Goal: Information Seeking & Learning: Learn about a topic

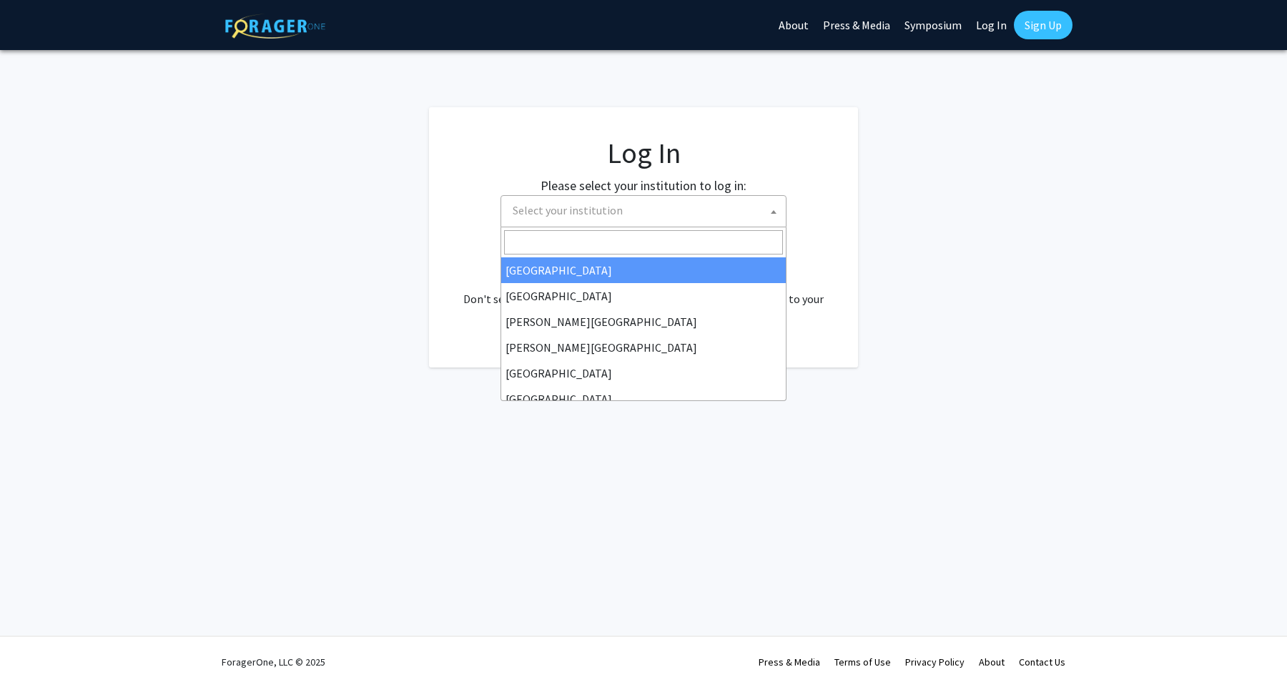
click at [601, 212] on span "Select your institution" at bounding box center [567, 210] width 110 height 14
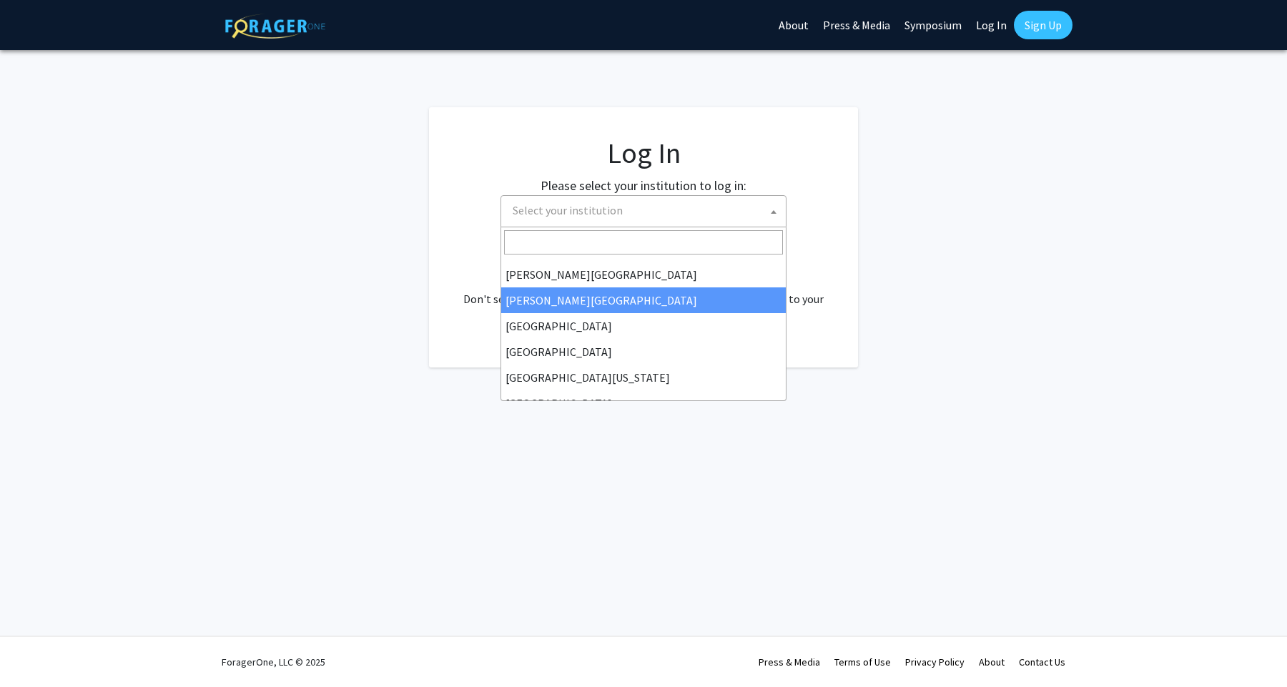
scroll to position [48, 0]
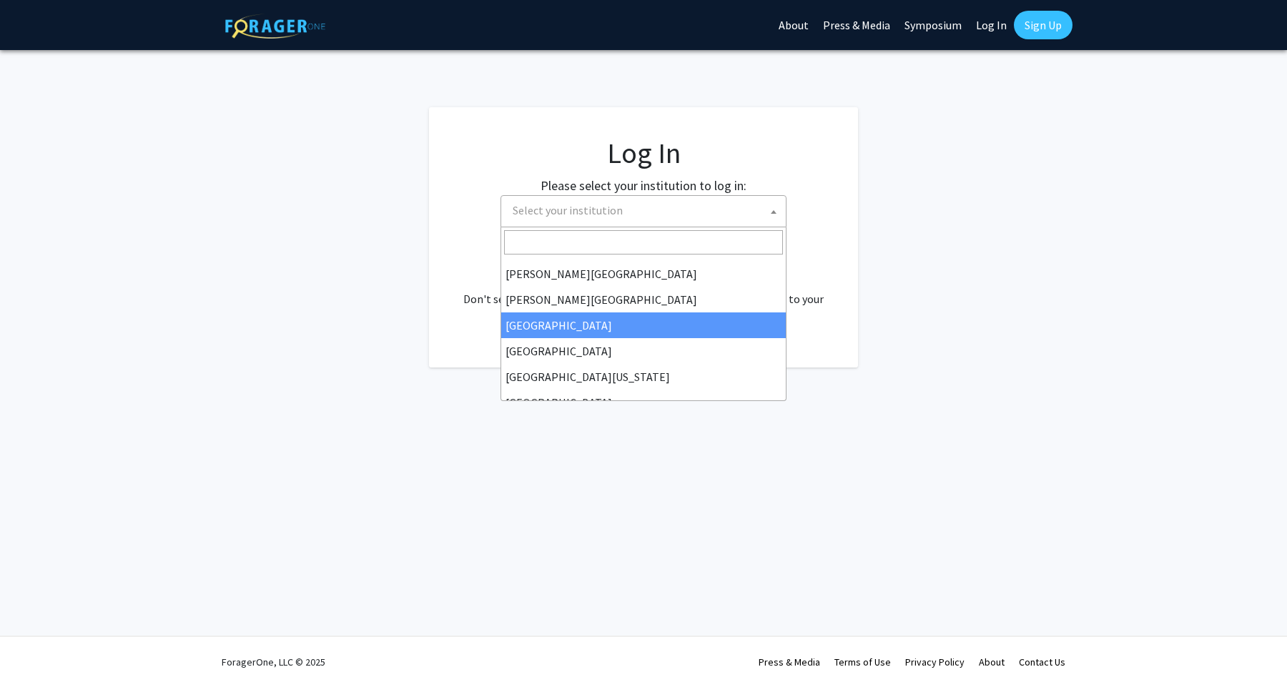
select select "6"
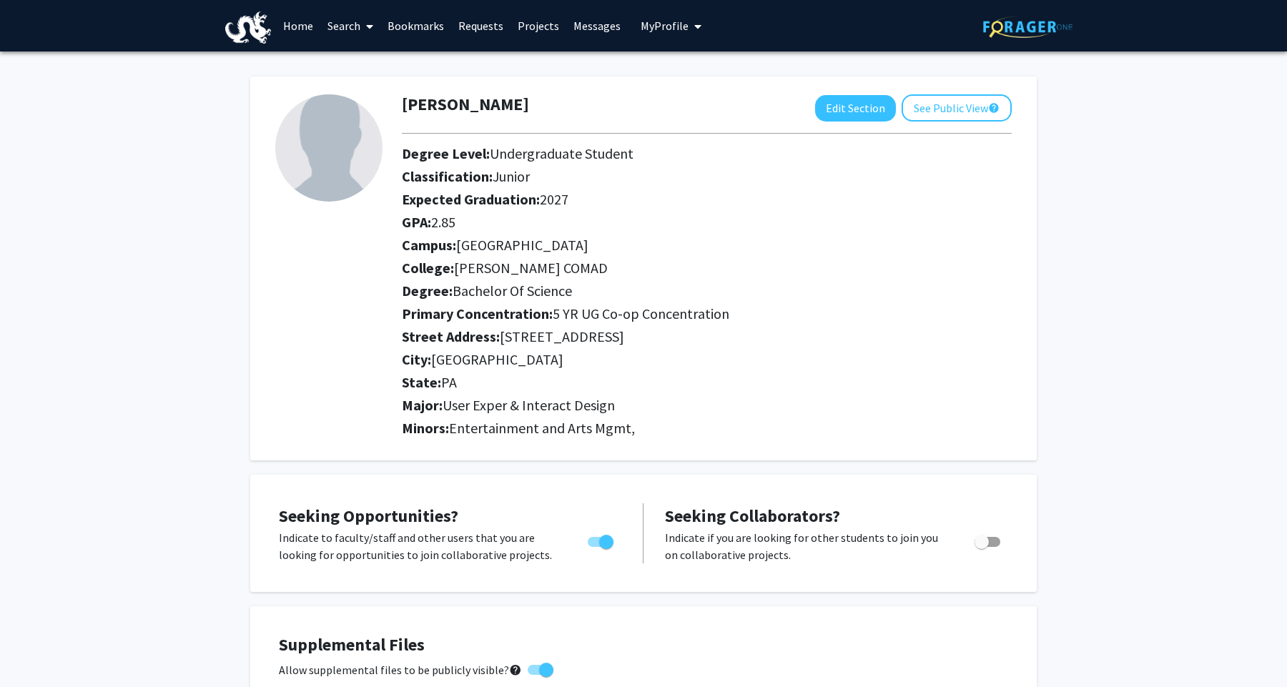
click at [426, 26] on link "Bookmarks" at bounding box center [415, 26] width 71 height 50
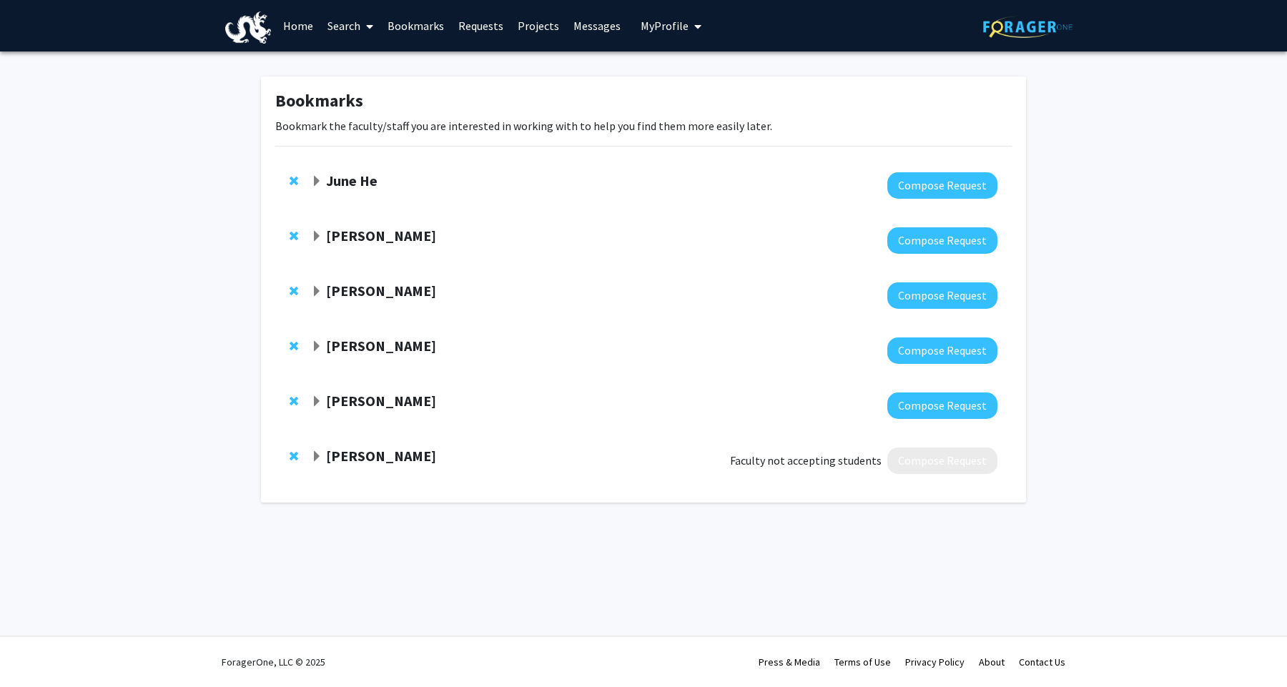
click at [357, 24] on link "Search" at bounding box center [350, 26] width 60 height 50
click at [525, 34] on link "Projects" at bounding box center [538, 26] width 56 height 50
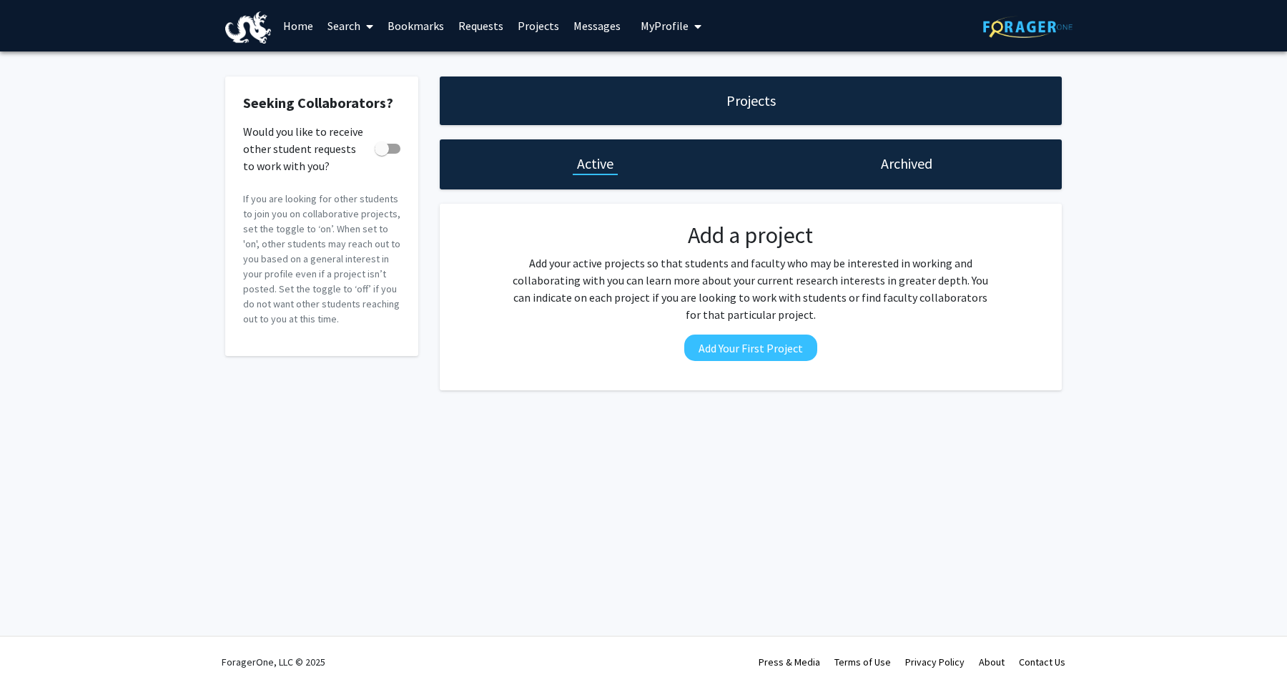
click at [350, 26] on link "Search" at bounding box center [350, 26] width 60 height 50
click at [360, 61] on span "Faculty/Staff" at bounding box center [372, 65] width 105 height 29
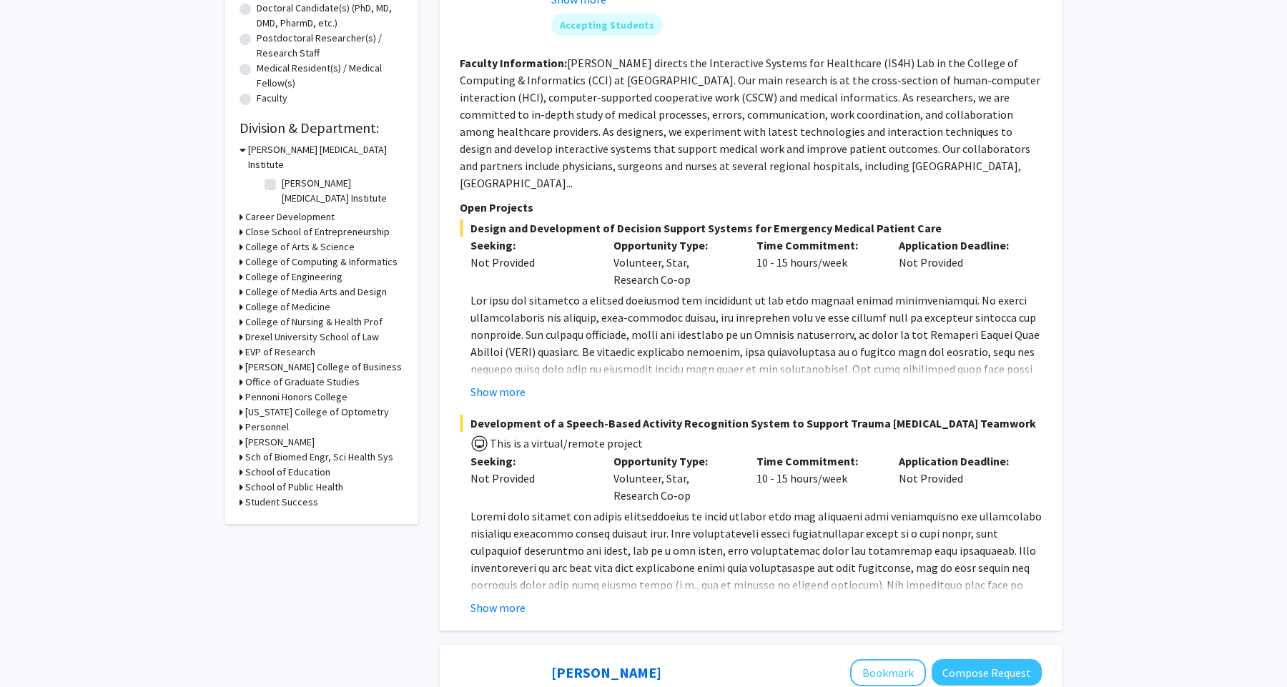
scroll to position [322, 0]
click at [533, 382] on div "Show more" at bounding box center [755, 390] width 571 height 17
click at [519, 382] on button "Show more" at bounding box center [497, 390] width 55 height 17
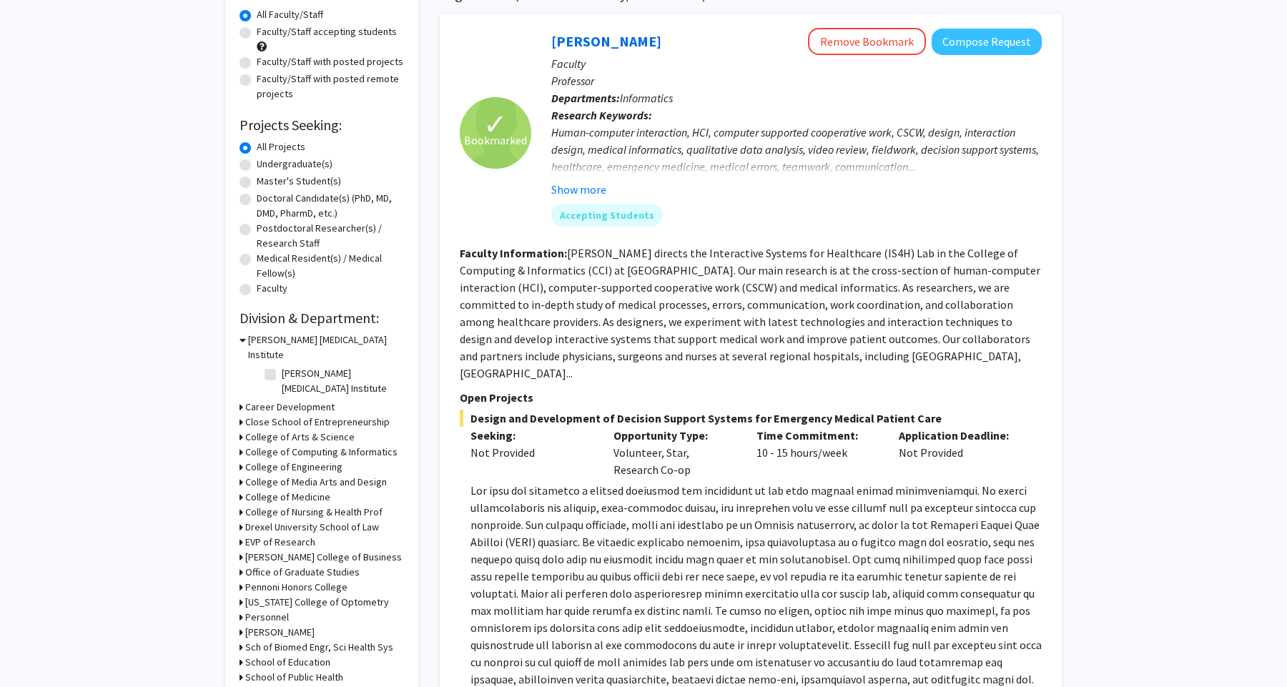
scroll to position [33, 0]
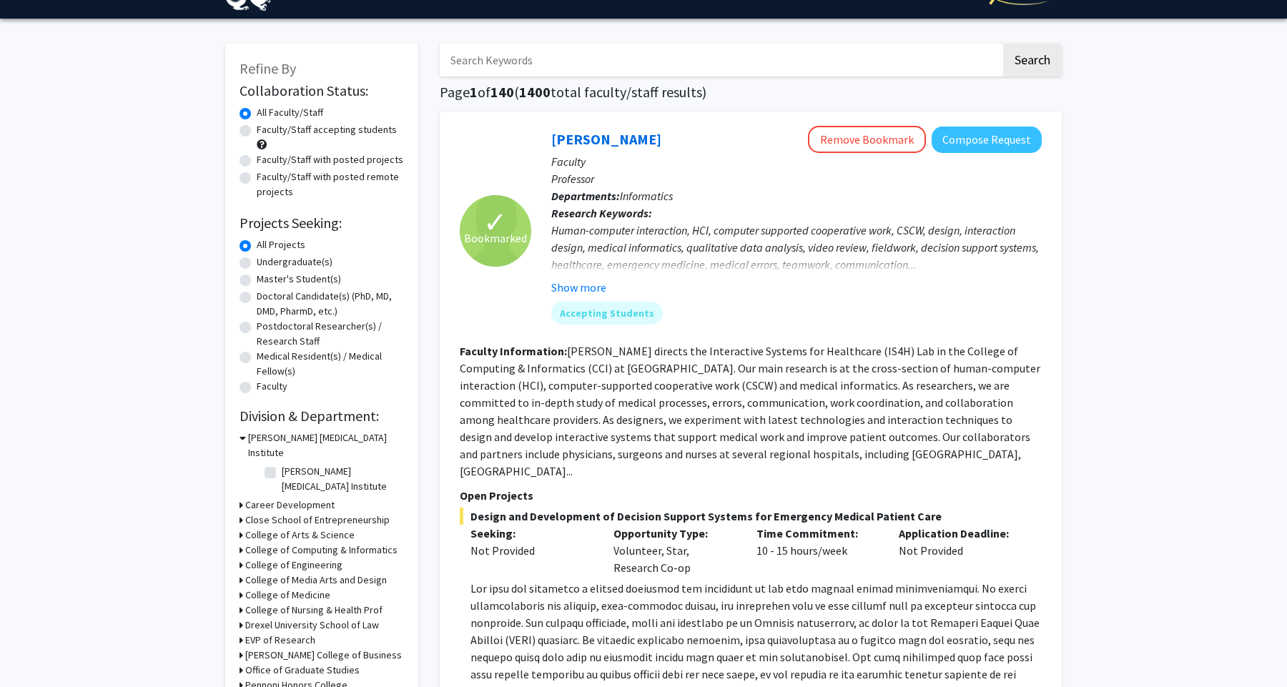
click at [257, 264] on label "Undergraduate(s)" at bounding box center [295, 261] width 76 height 15
click at [257, 264] on input "Undergraduate(s)" at bounding box center [261, 258] width 9 height 9
radio input "true"
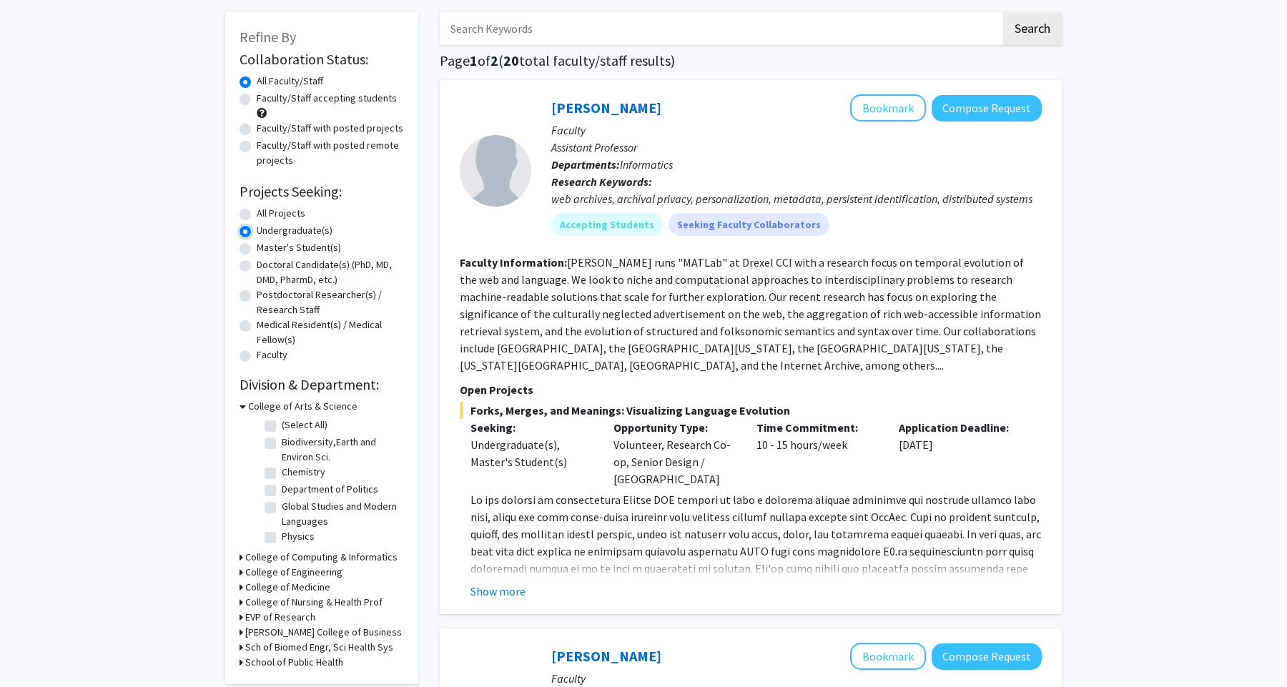
scroll to position [66, 0]
click at [257, 214] on label "All Projects" at bounding box center [281, 211] width 49 height 15
click at [257, 214] on input "All Projects" at bounding box center [261, 208] width 9 height 9
radio input "true"
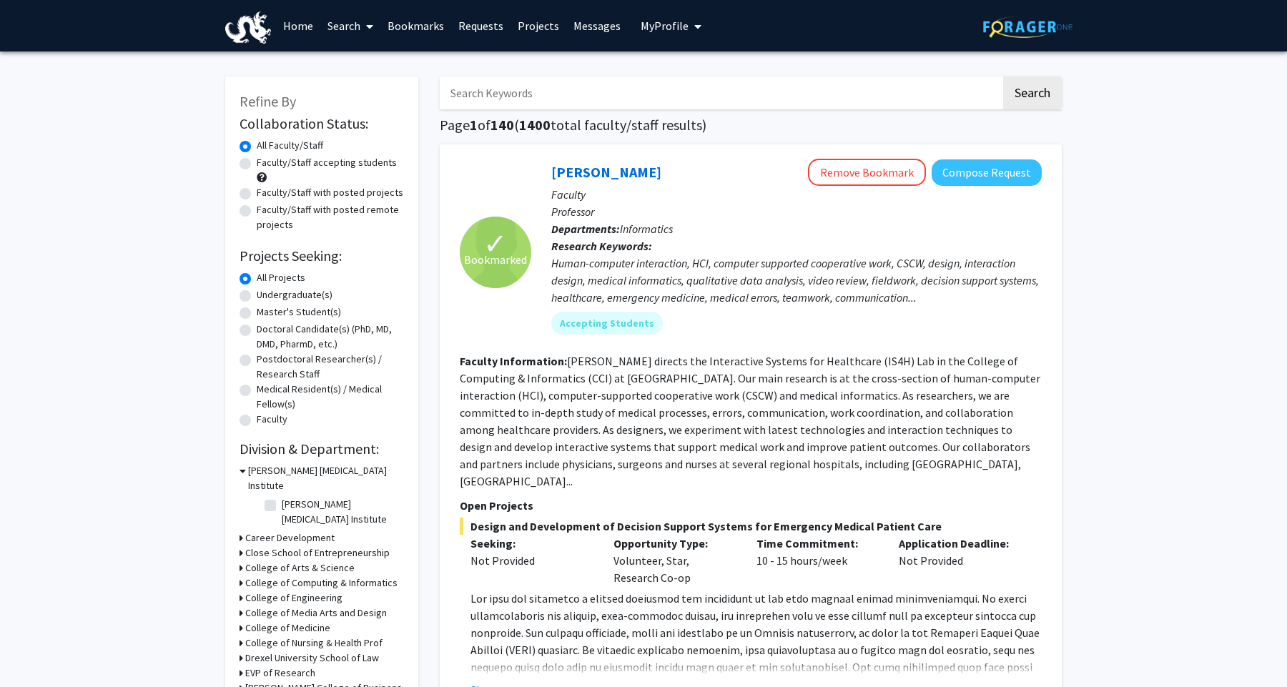
click at [257, 297] on label "Undergraduate(s)" at bounding box center [295, 294] width 76 height 15
click at [257, 297] on input "Undergraduate(s)" at bounding box center [261, 291] width 9 height 9
radio input "true"
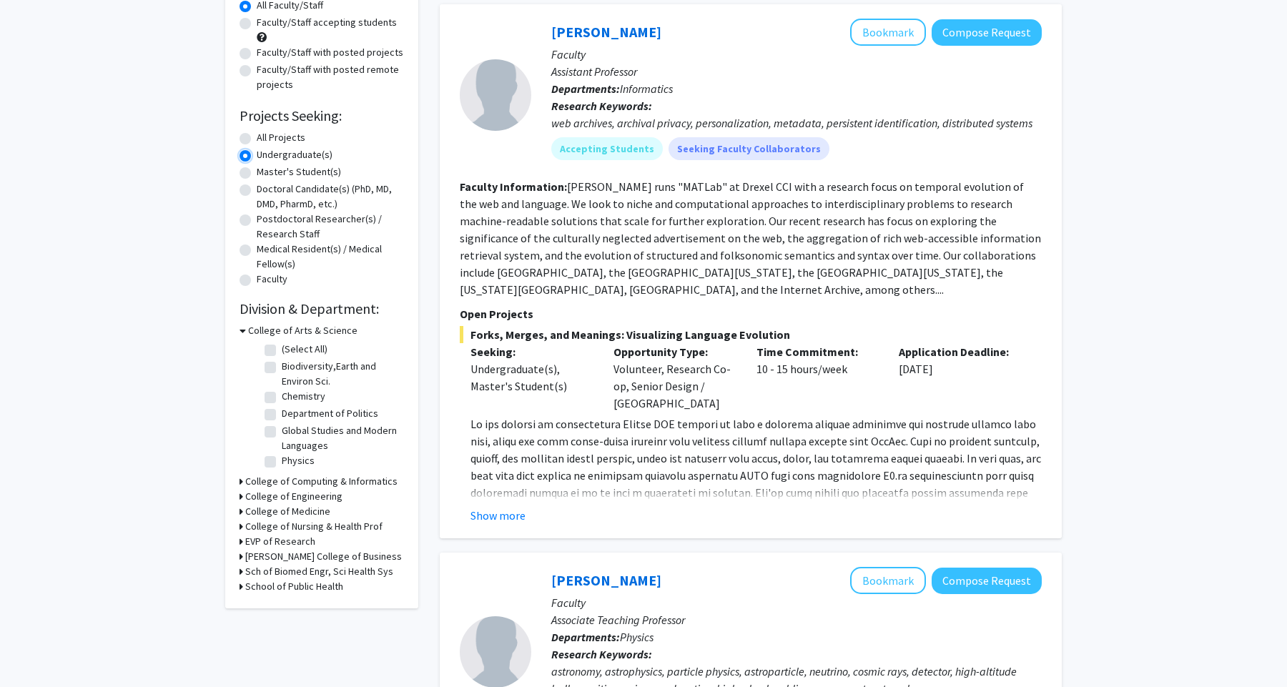
scroll to position [148, 0]
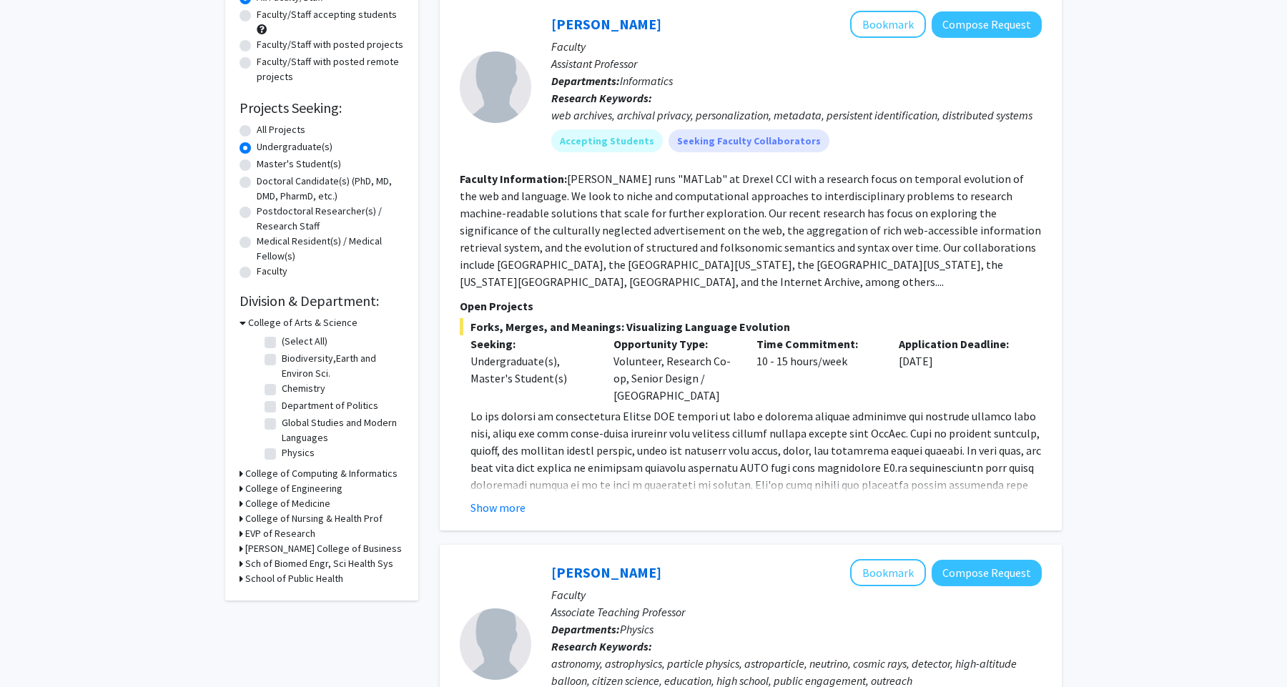
click at [257, 129] on label "All Projects" at bounding box center [281, 129] width 49 height 15
click at [257, 129] on input "All Projects" at bounding box center [261, 126] width 9 height 9
radio input "true"
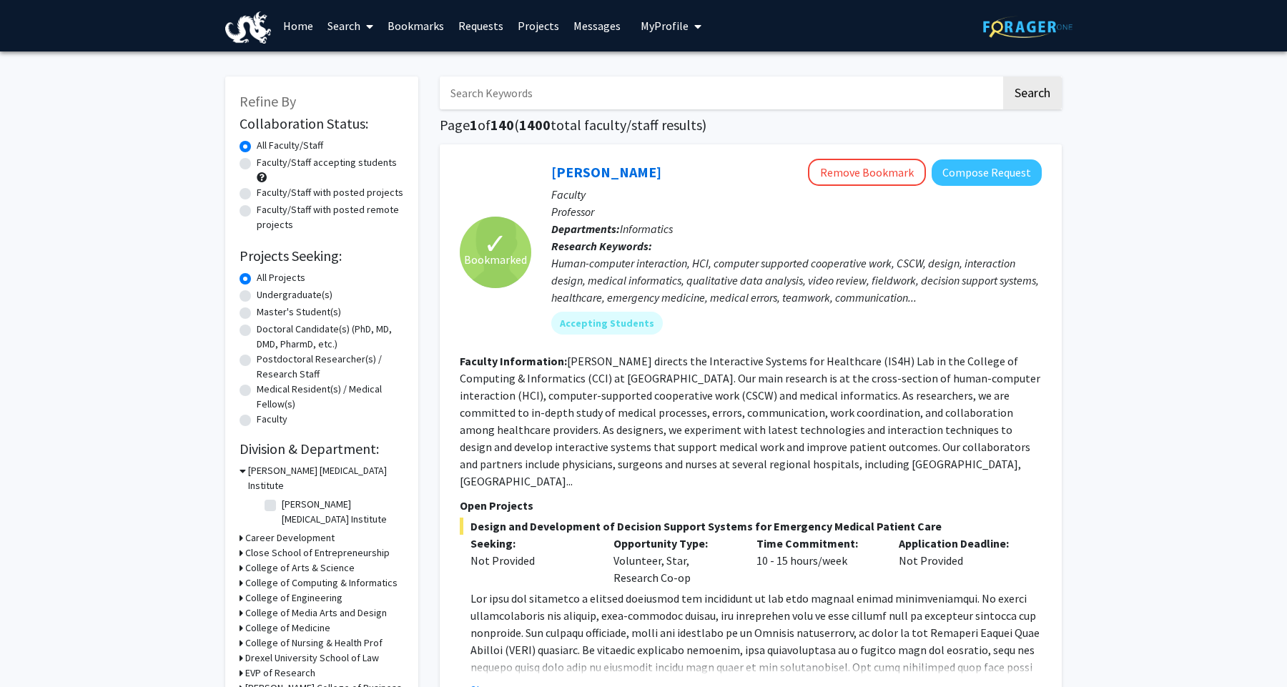
click at [257, 291] on label "Undergraduate(s)" at bounding box center [295, 294] width 76 height 15
click at [257, 291] on input "Undergraduate(s)" at bounding box center [261, 291] width 9 height 9
radio input "true"
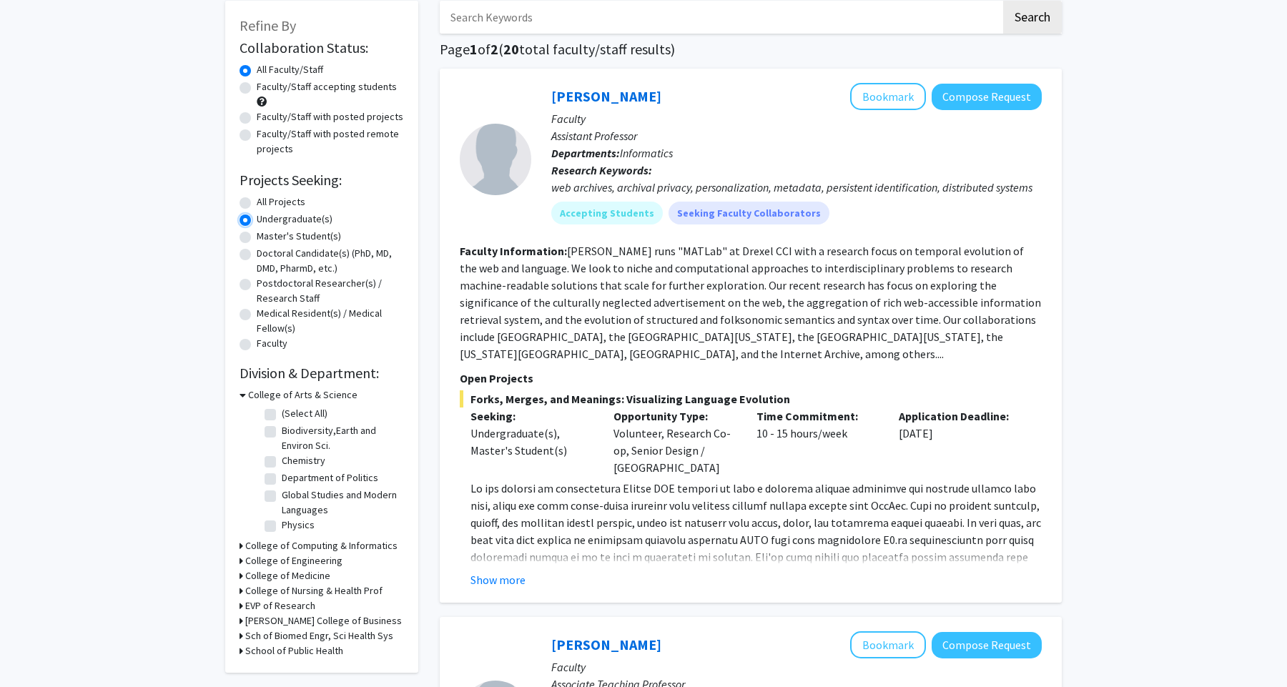
scroll to position [80, 0]
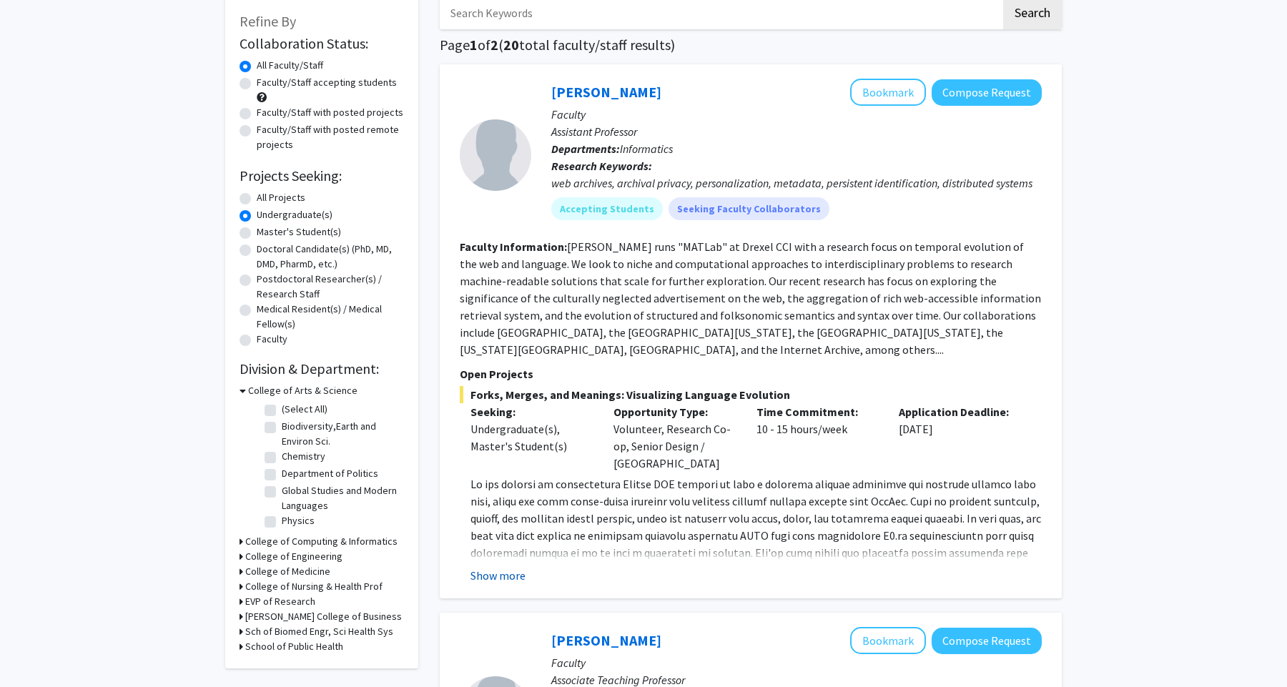
click at [500, 571] on button "Show more" at bounding box center [497, 575] width 55 height 17
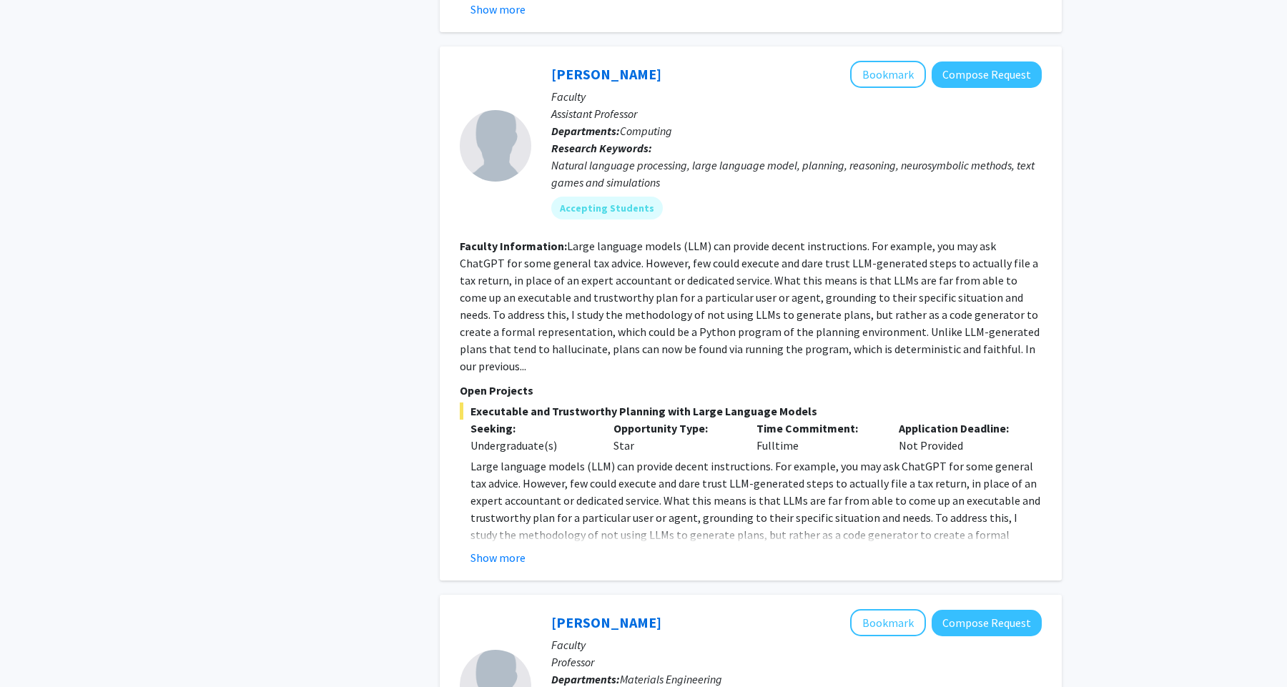
scroll to position [1322, 0]
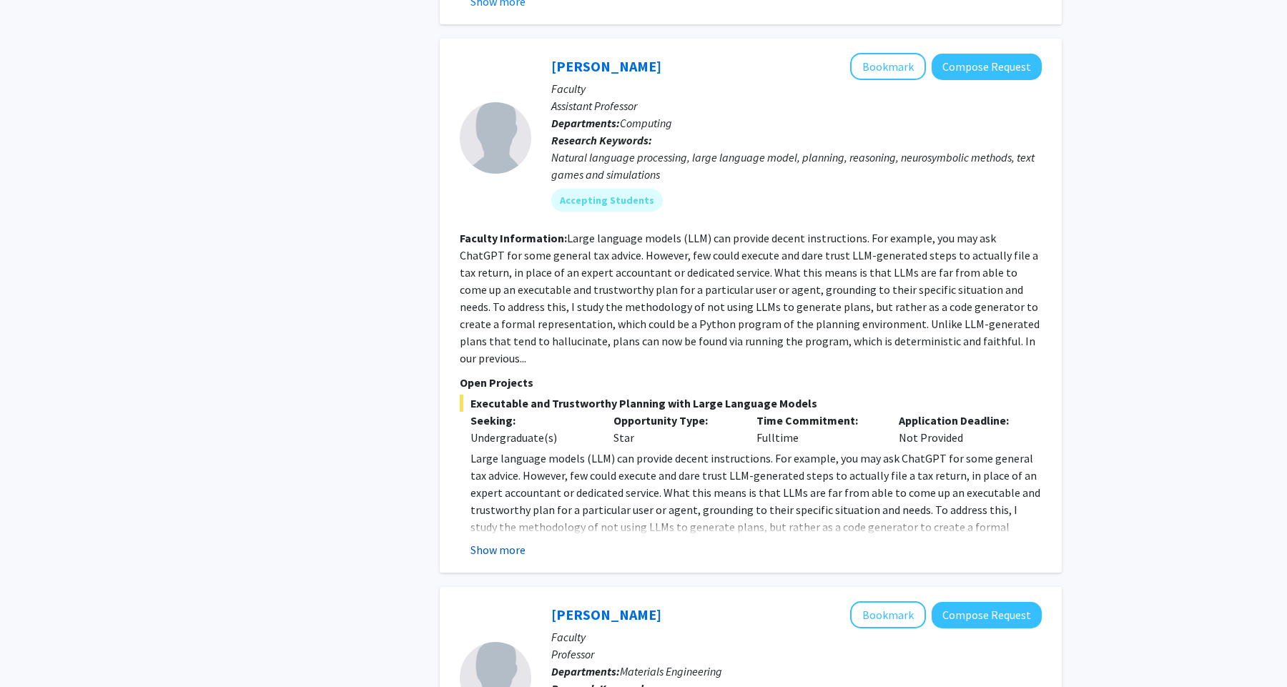
click at [495, 541] on button "Show more" at bounding box center [497, 549] width 55 height 17
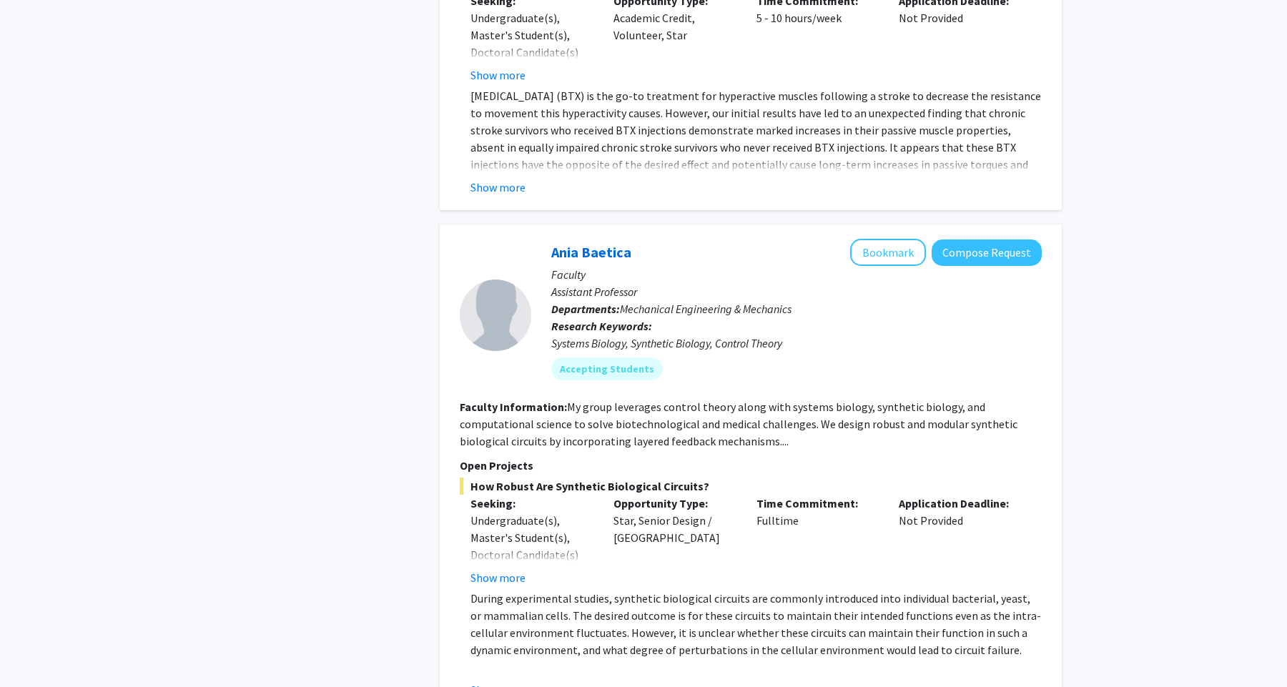
scroll to position [4666, 0]
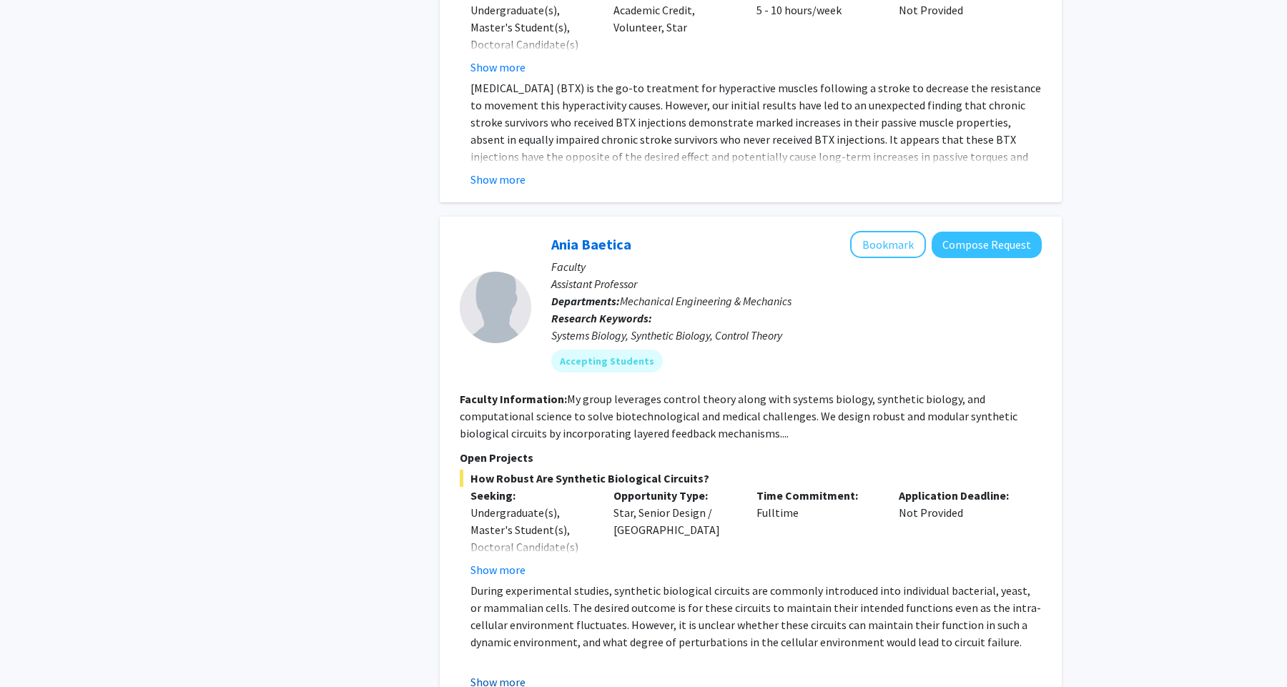
click at [495, 673] on button "Show more" at bounding box center [497, 681] width 55 height 17
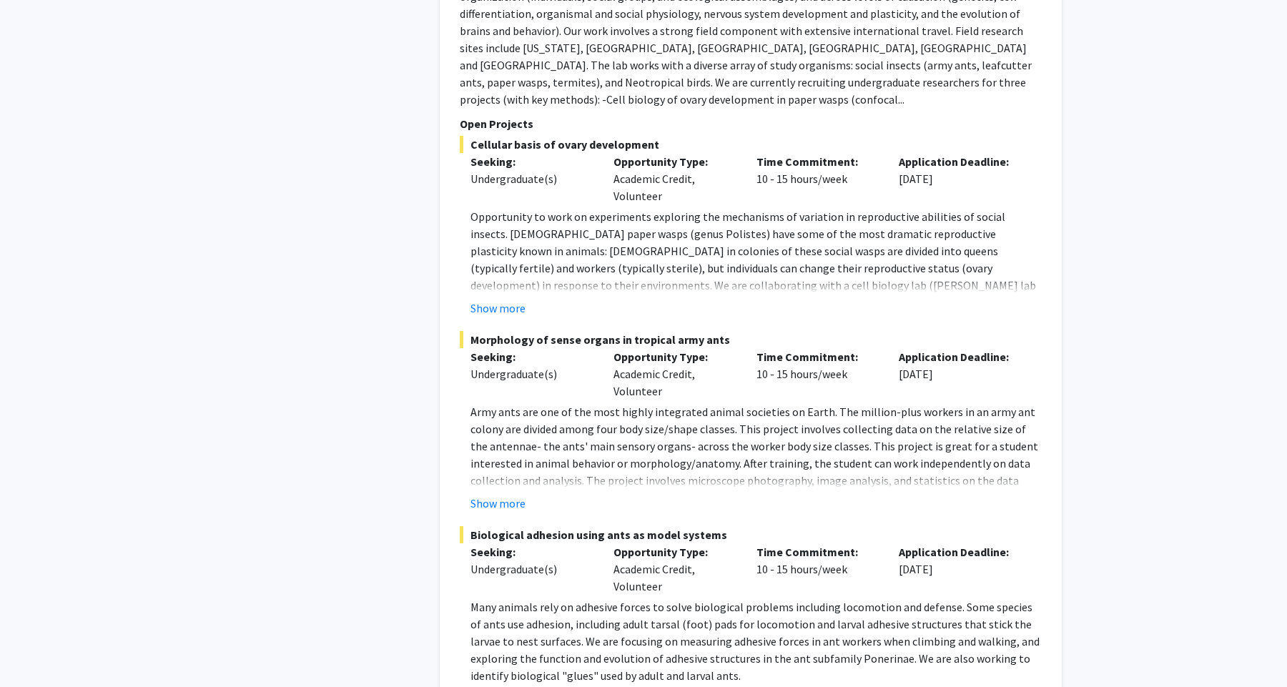
scroll to position [6564, 0]
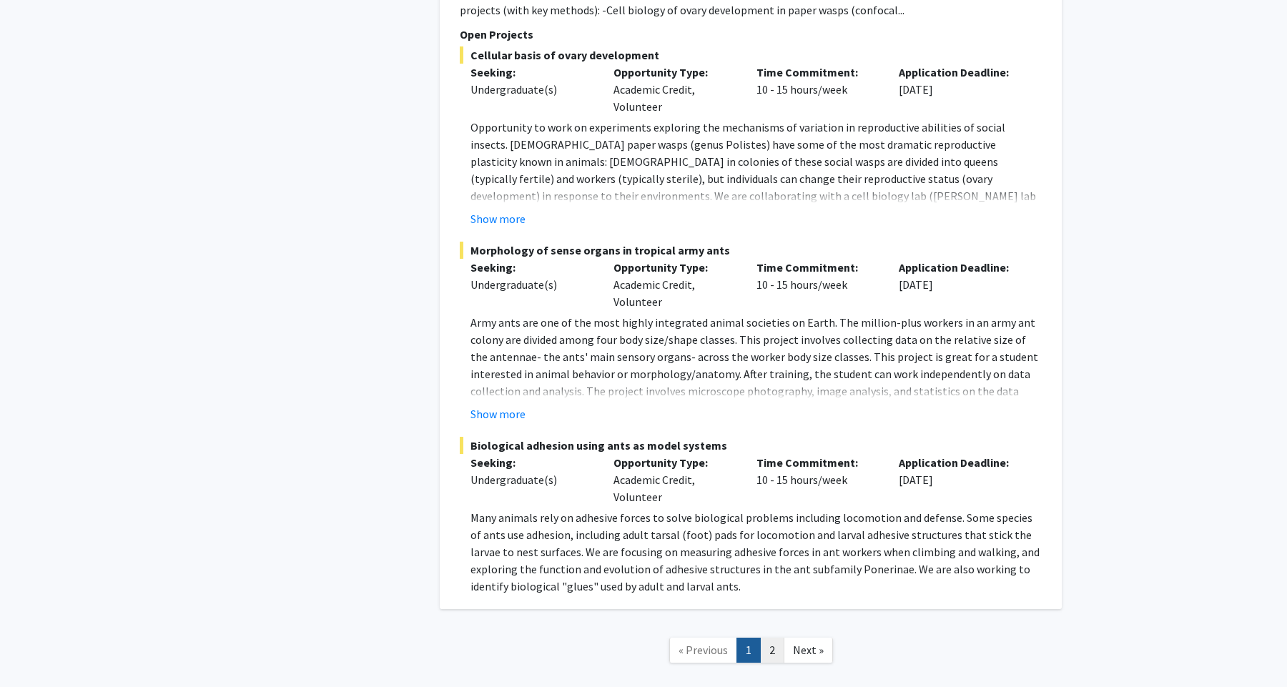
click at [766, 638] on link "2" at bounding box center [772, 650] width 24 height 25
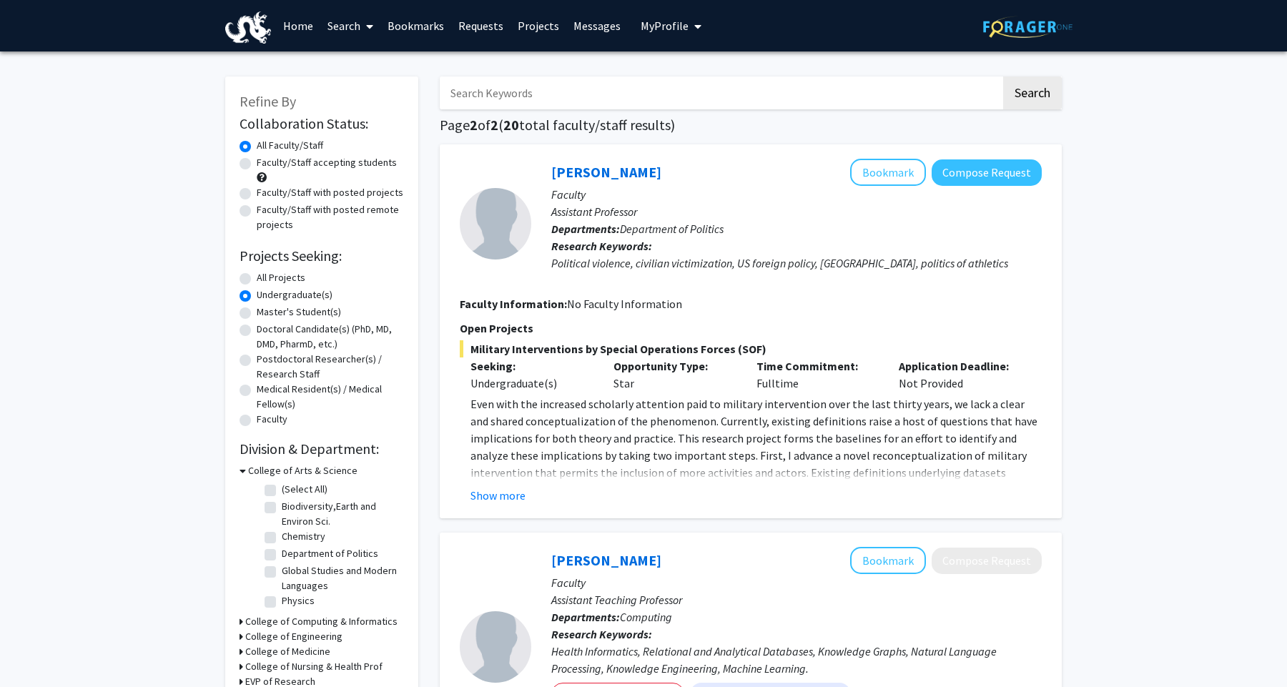
click at [257, 162] on label "Faculty/Staff accepting students" at bounding box center [327, 162] width 140 height 15
click at [257, 162] on input "Faculty/Staff accepting students" at bounding box center [261, 159] width 9 height 9
radio input "true"
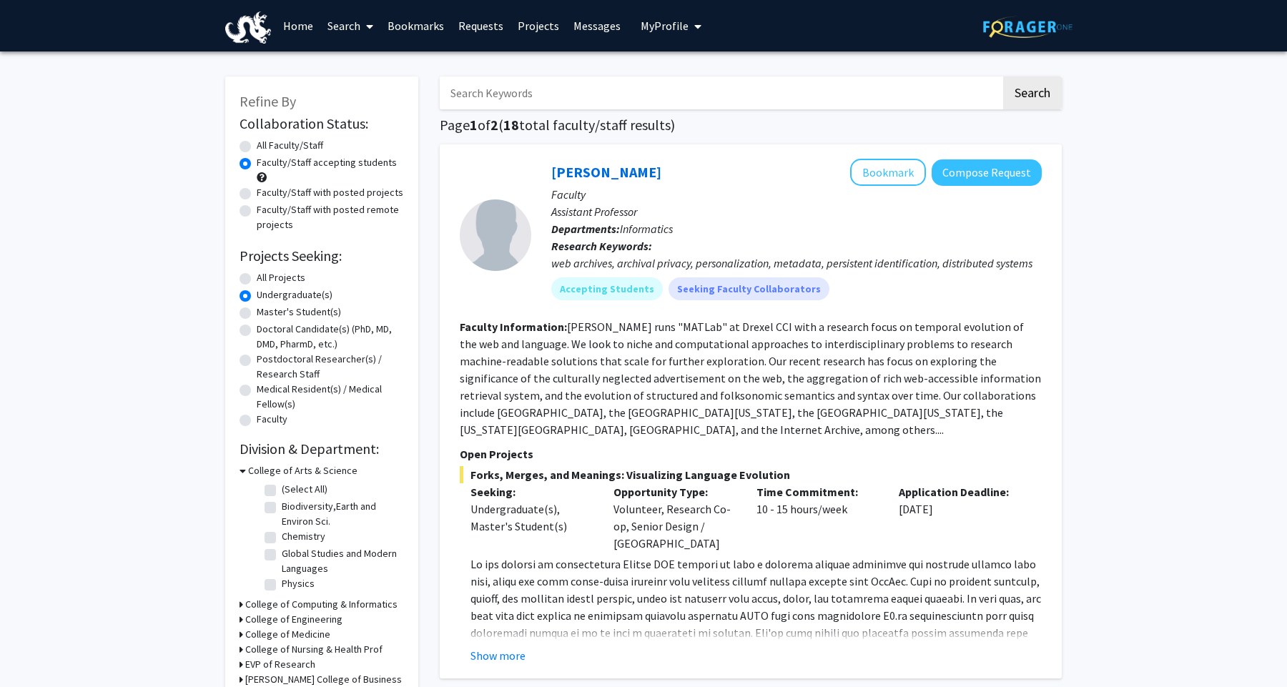
click at [257, 278] on label "All Projects" at bounding box center [281, 277] width 49 height 15
click at [257, 278] on input "All Projects" at bounding box center [261, 274] width 9 height 9
radio input "true"
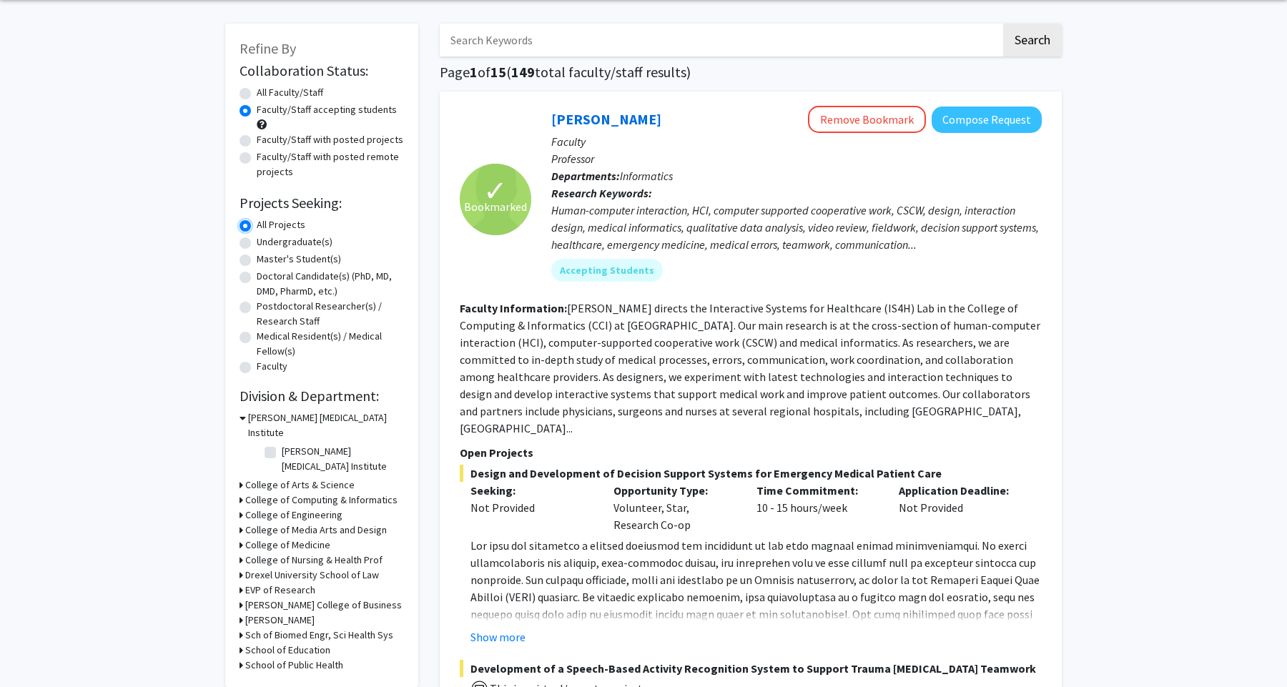
scroll to position [54, 0]
click at [257, 91] on label "All Faculty/Staff" at bounding box center [290, 91] width 66 height 15
click at [257, 91] on input "All Faculty/Staff" at bounding box center [261, 88] width 9 height 9
radio input "true"
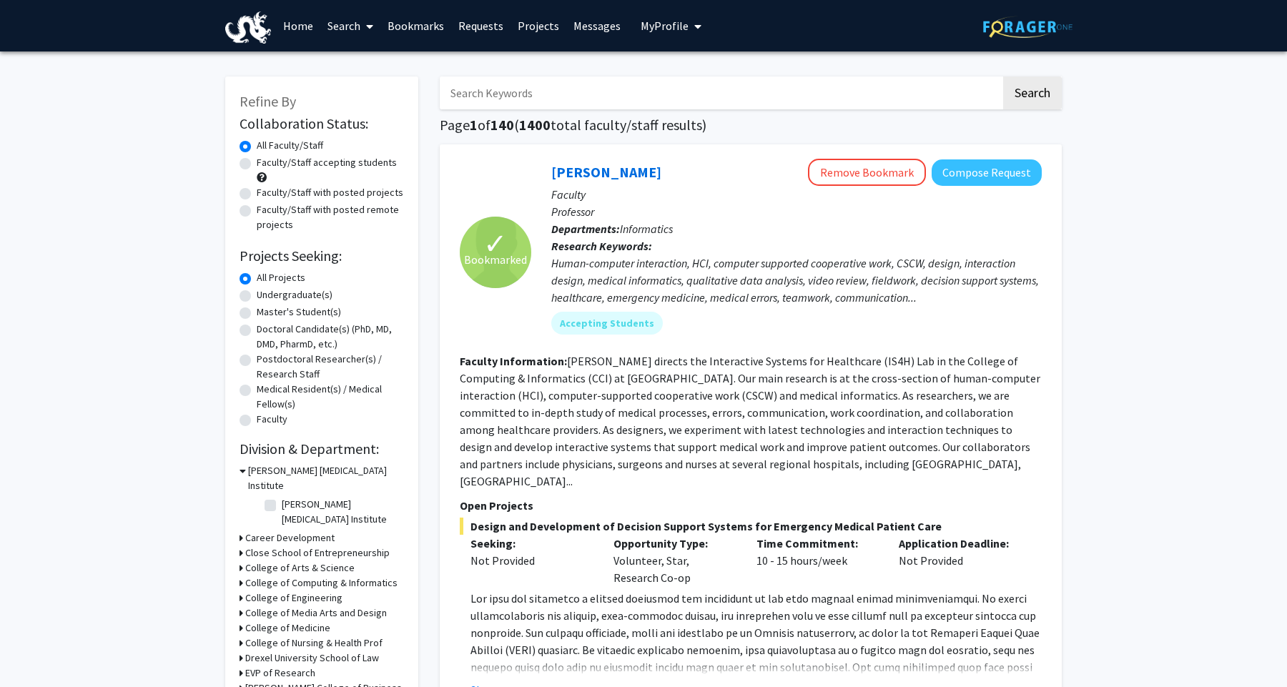
click at [257, 163] on label "Faculty/Staff accepting students" at bounding box center [327, 162] width 140 height 15
click at [257, 163] on input "Faculty/Staff accepting students" at bounding box center [261, 159] width 9 height 9
radio input "true"
click at [257, 191] on label "Faculty/Staff with posted projects" at bounding box center [330, 192] width 147 height 15
click at [257, 191] on input "Faculty/Staff with posted projects" at bounding box center [261, 189] width 9 height 9
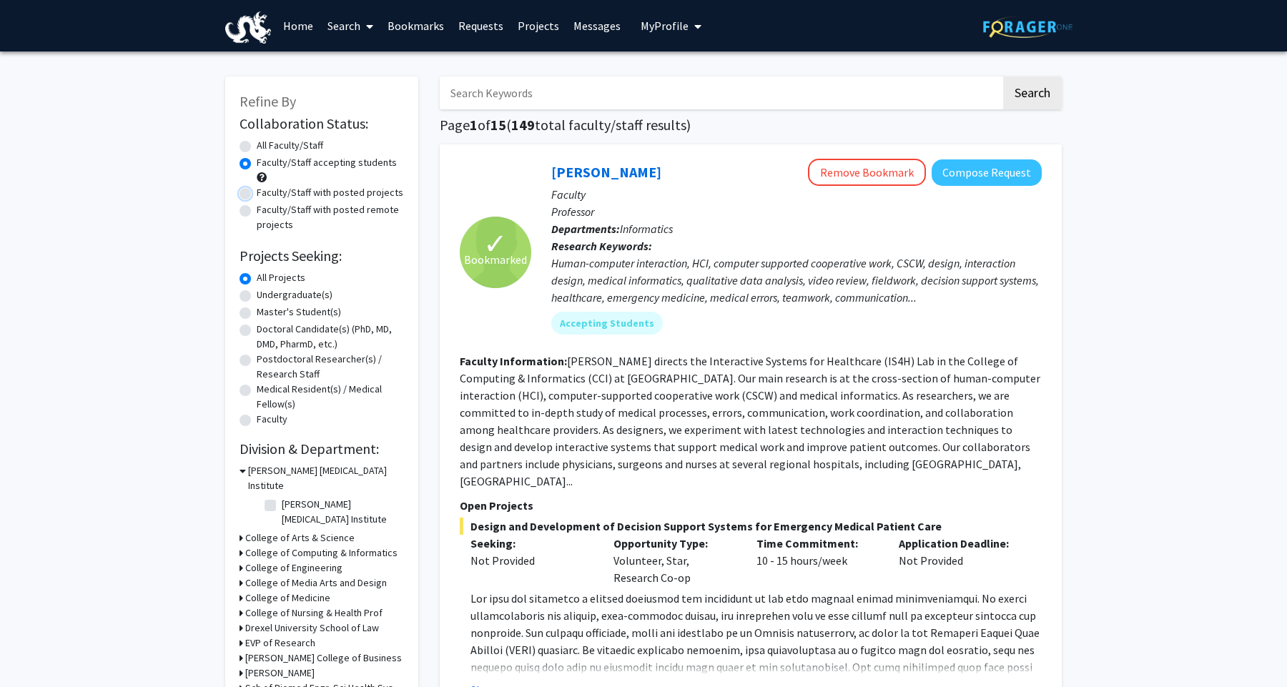
radio input "true"
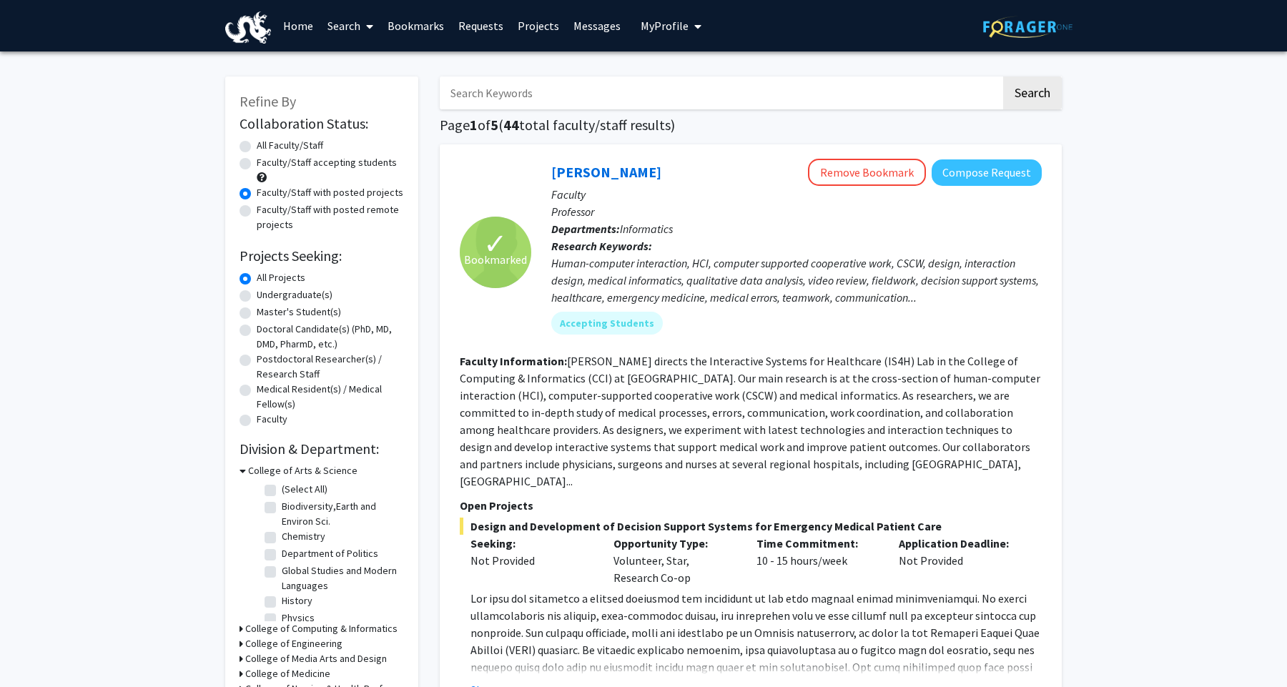
click at [257, 167] on label "Faculty/Staff accepting students" at bounding box center [327, 162] width 140 height 15
click at [257, 164] on input "Faculty/Staff accepting students" at bounding box center [261, 159] width 9 height 9
radio input "true"
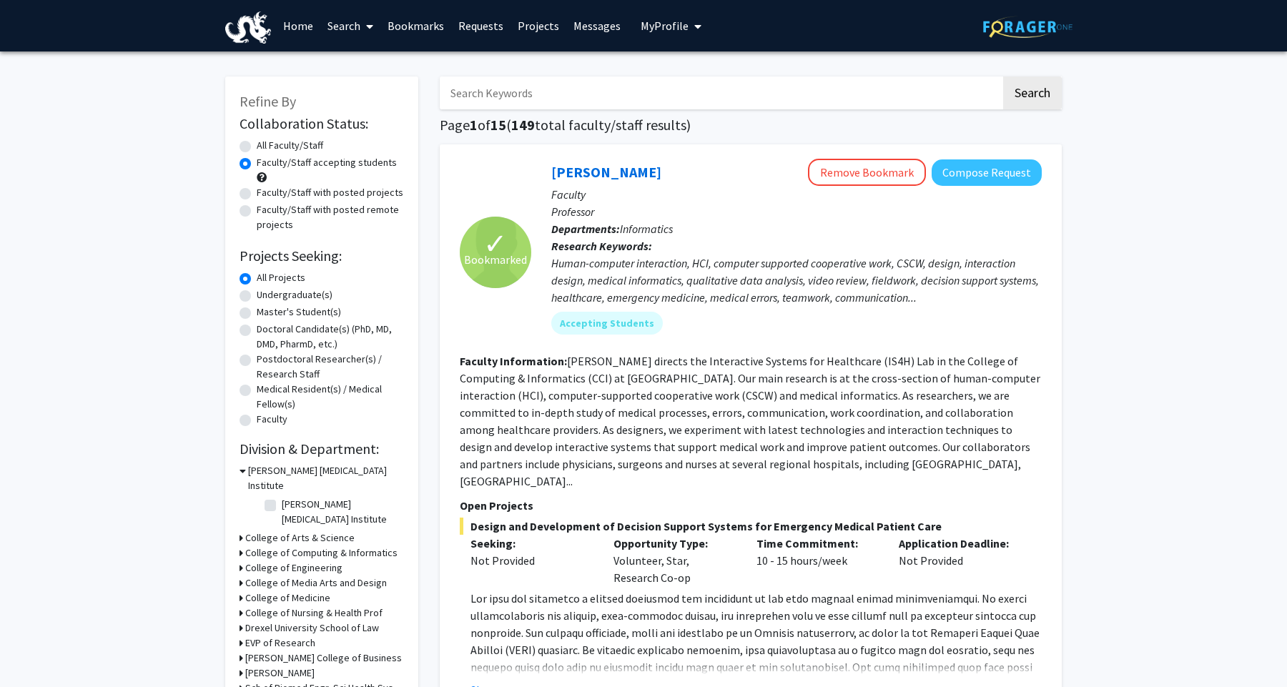
click at [257, 212] on label "Faculty/Staff with posted remote projects" at bounding box center [330, 217] width 147 height 30
click at [257, 212] on input "Faculty/Staff with posted remote projects" at bounding box center [261, 206] width 9 height 9
radio input "true"
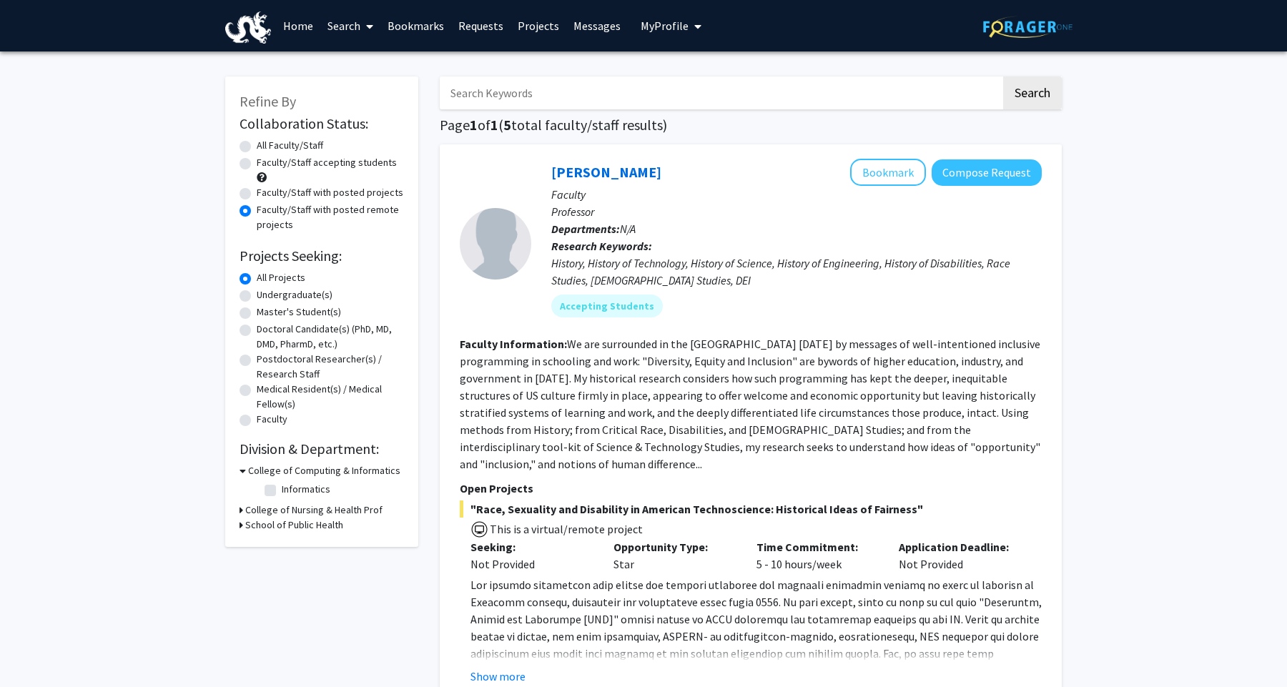
click at [257, 163] on label "Faculty/Staff accepting students" at bounding box center [327, 162] width 140 height 15
click at [257, 163] on input "Faculty/Staff accepting students" at bounding box center [261, 159] width 9 height 9
radio input "true"
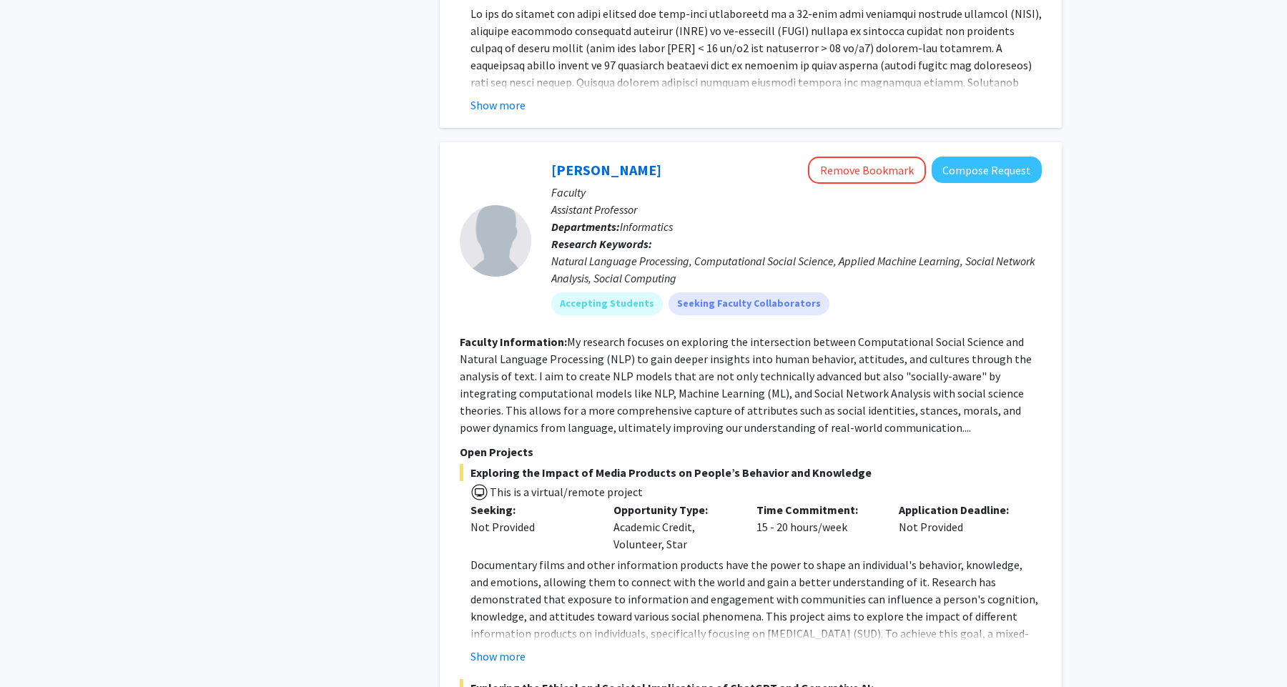
scroll to position [5939, 0]
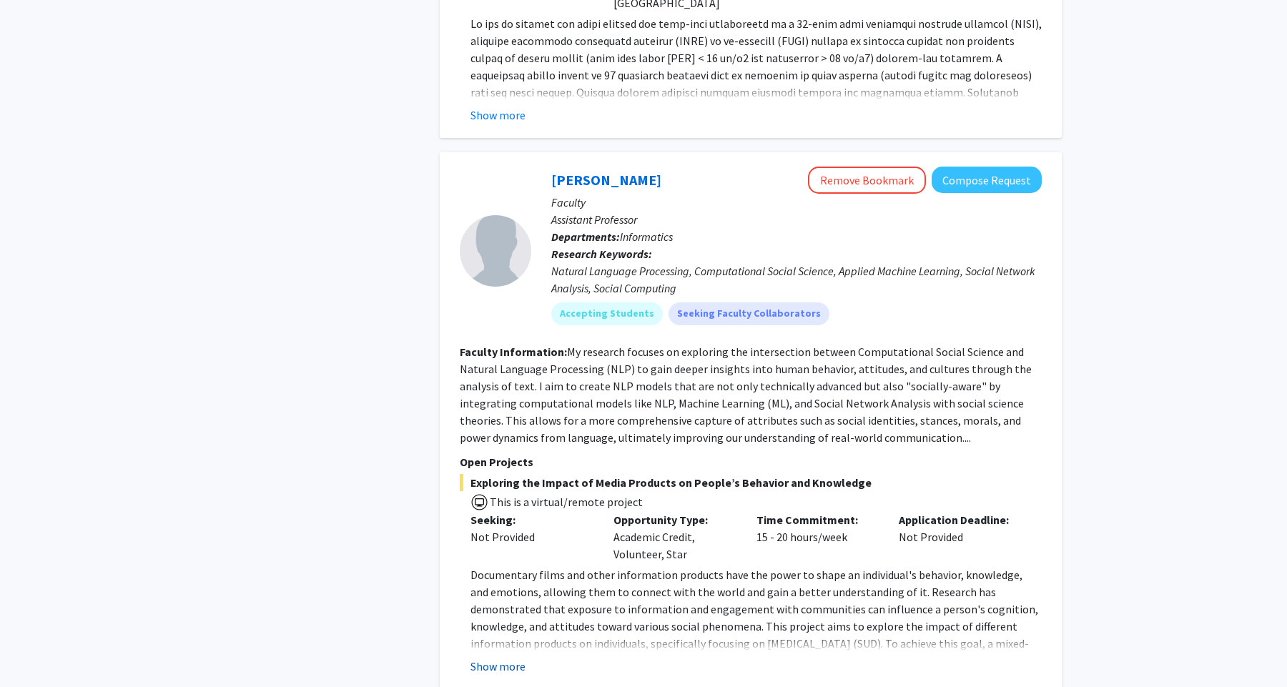
click at [512, 658] on button "Show more" at bounding box center [497, 666] width 55 height 17
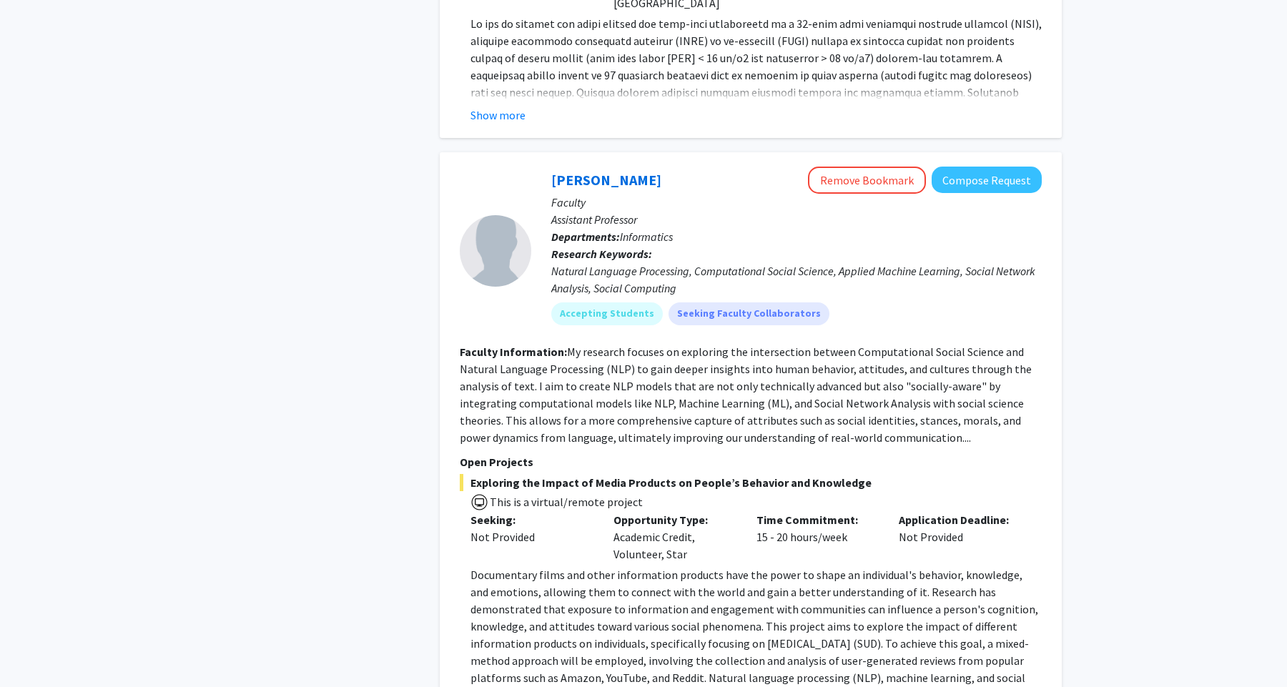
scroll to position [5918, 0]
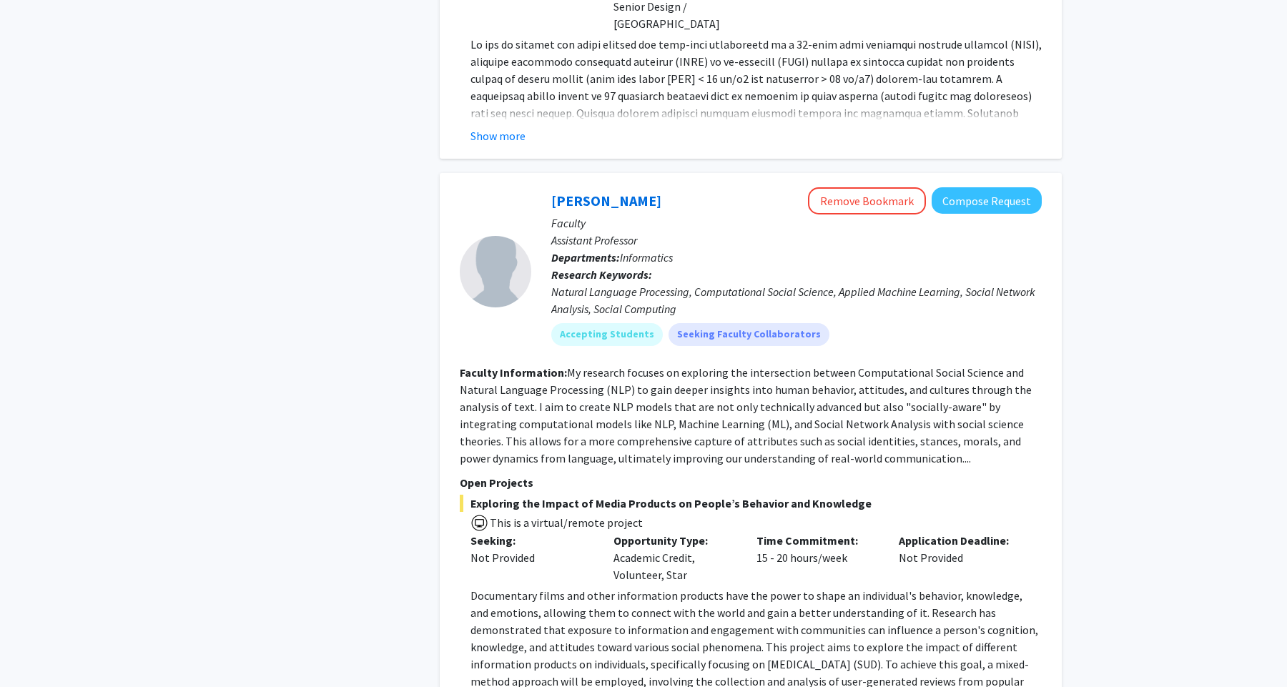
drag, startPoint x: 748, startPoint y: 570, endPoint x: 465, endPoint y: 447, distance: 308.3
click at [465, 587] on fg-read-more "Documentary films and other information products have the power to shape an ind…" at bounding box center [751, 667] width 582 height 160
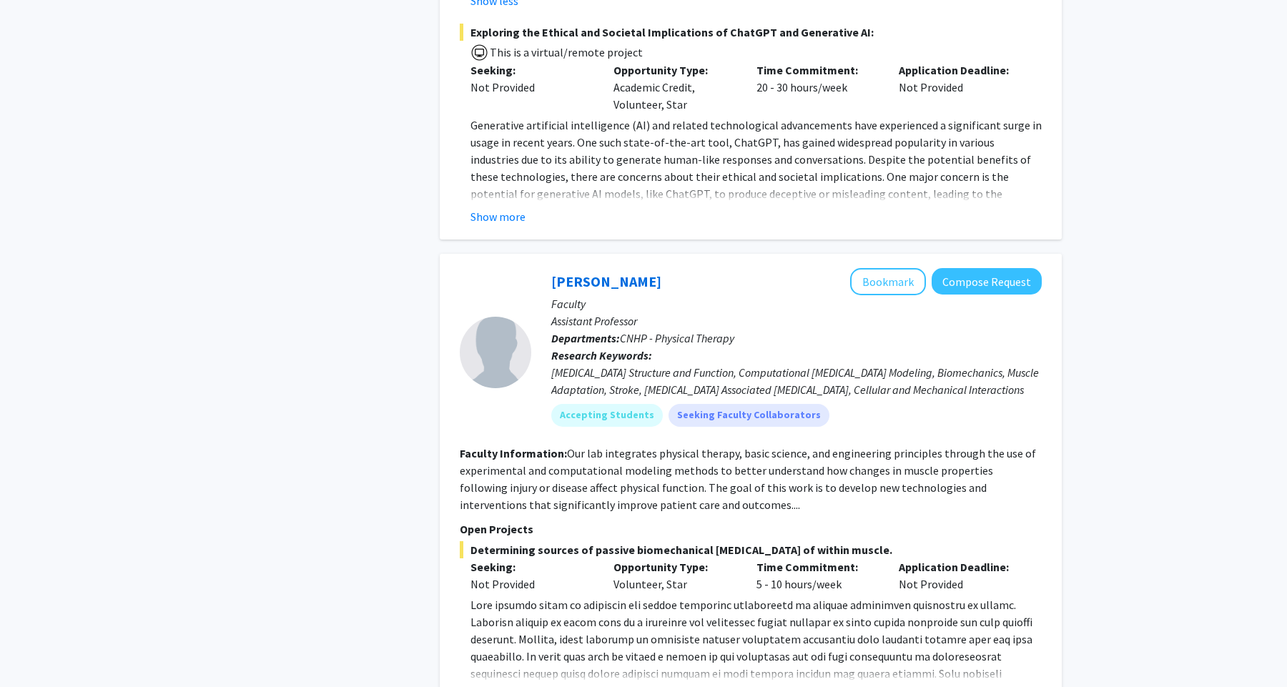
scroll to position [6647, 0]
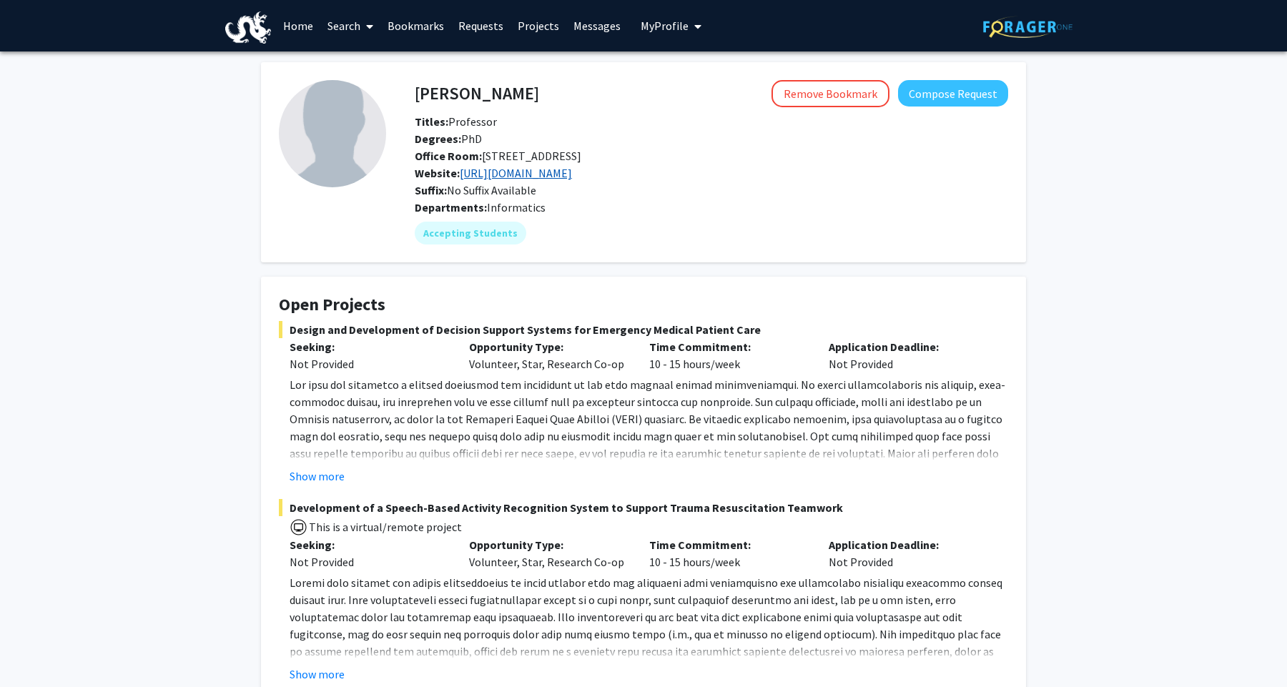
click at [572, 176] on link "[URL][DOMAIN_NAME]" at bounding box center [516, 173] width 112 height 14
